Goal: Information Seeking & Learning: Find specific page/section

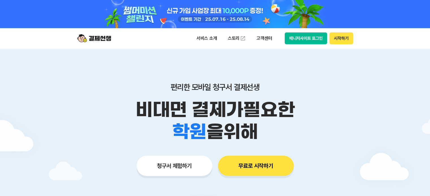
click at [299, 39] on button "매니저사이트 로그인" at bounding box center [305, 38] width 43 height 12
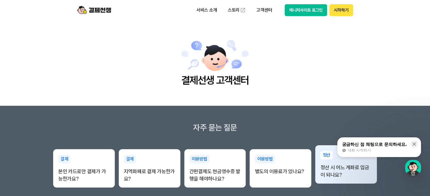
click at [342, 169] on p "정산 시 어느 계좌로 입금이 되나요?" at bounding box center [345, 171] width 51 height 15
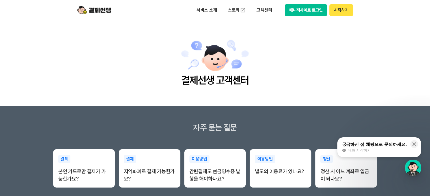
click at [371, 95] on main "결제선생 고객센터" at bounding box center [215, 63] width 430 height 86
click at [231, 9] on link "스토리" at bounding box center [237, 10] width 26 height 11
